Goal: Transaction & Acquisition: Purchase product/service

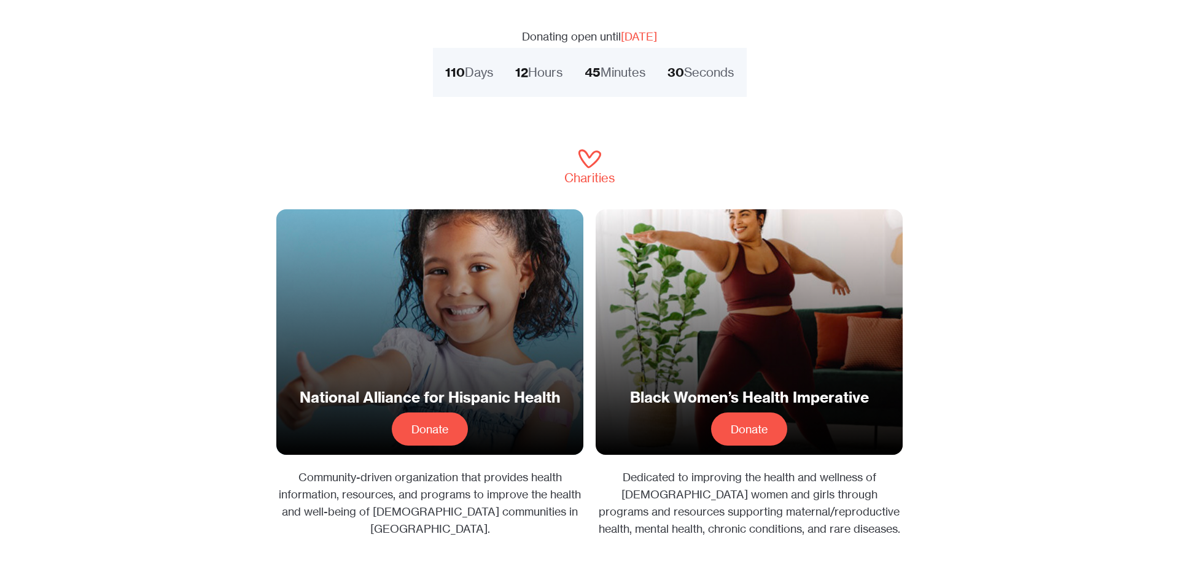
scroll to position [539, 0]
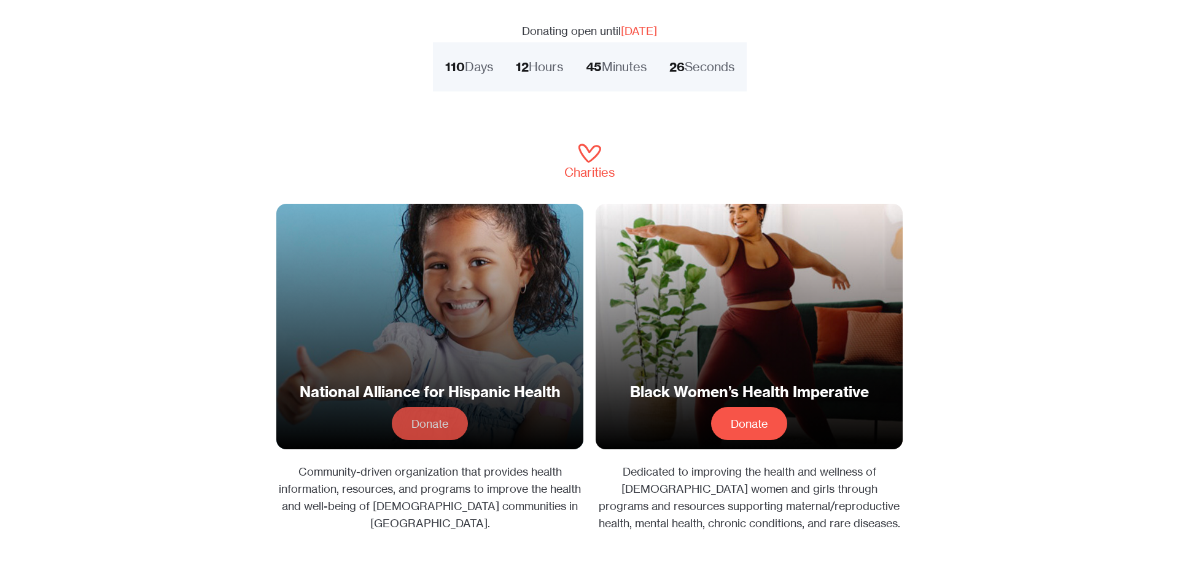
click at [438, 411] on link "Donate" at bounding box center [430, 423] width 76 height 33
